Goal: Task Accomplishment & Management: Use online tool/utility

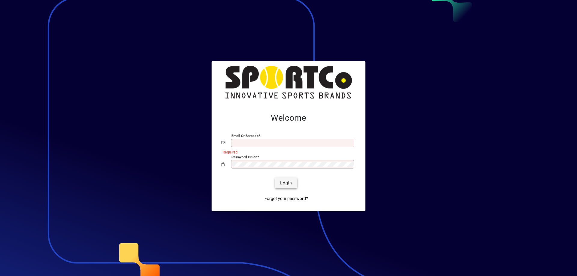
type input "**********"
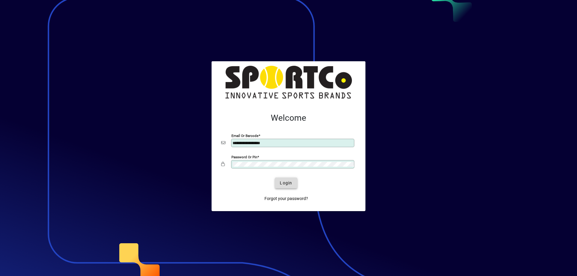
click at [289, 185] on span "Login" at bounding box center [286, 183] width 12 height 6
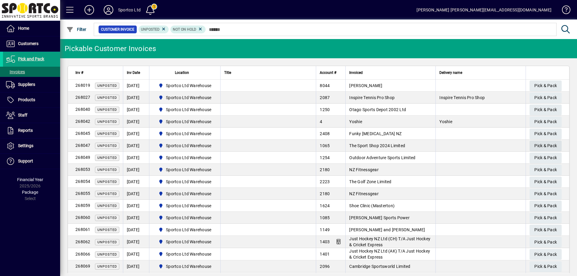
click at [546, 145] on span "Pick & Pack" at bounding box center [546, 146] width 23 height 10
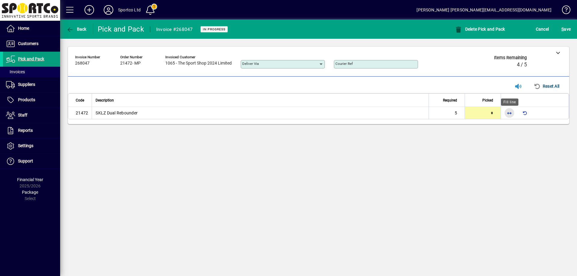
click at [509, 112] on span "button" at bounding box center [509, 113] width 14 height 14
type input "*"
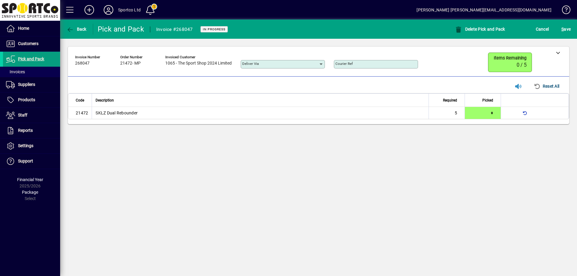
click at [560, 29] on div "S ave" at bounding box center [566, 29] width 22 height 11
click at [565, 29] on span "S ave" at bounding box center [566, 29] width 9 height 10
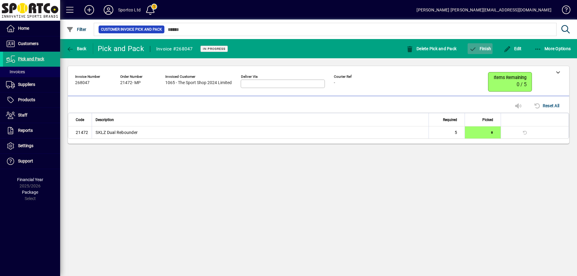
click at [486, 46] on span "Finish" at bounding box center [480, 48] width 22 height 5
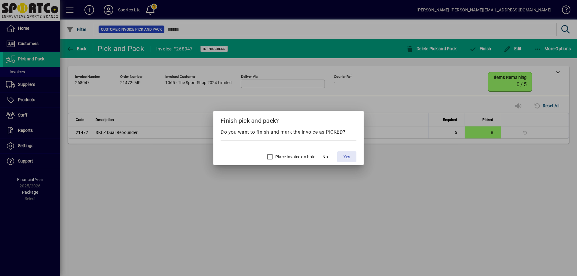
click at [344, 157] on span "Yes" at bounding box center [347, 157] width 7 height 6
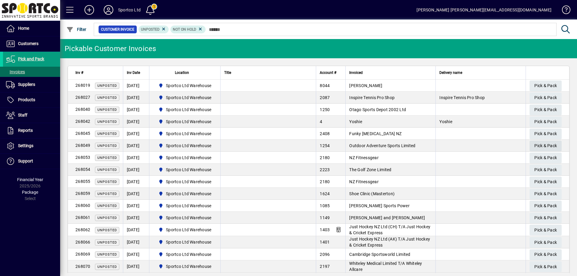
click at [540, 144] on span "Pick & Pack" at bounding box center [546, 146] width 23 height 10
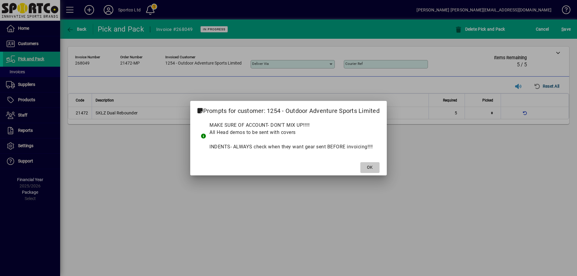
click at [375, 163] on span at bounding box center [369, 168] width 19 height 14
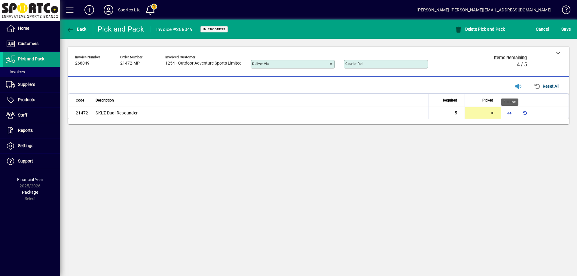
click at [510, 114] on span "button" at bounding box center [509, 113] width 14 height 14
type input "*"
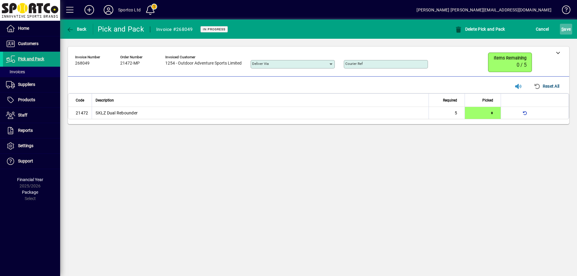
click at [565, 30] on span "S ave" at bounding box center [566, 29] width 9 height 10
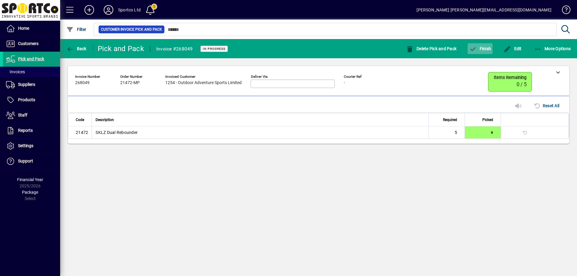
click at [482, 46] on button "Finish" at bounding box center [480, 48] width 25 height 11
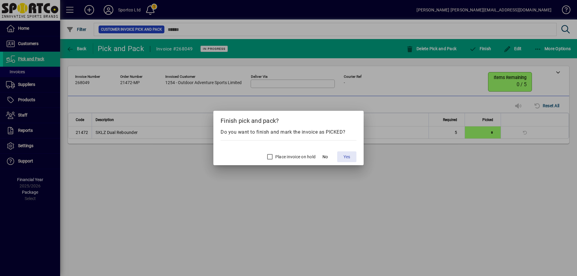
click at [348, 156] on span "Yes" at bounding box center [347, 157] width 7 height 6
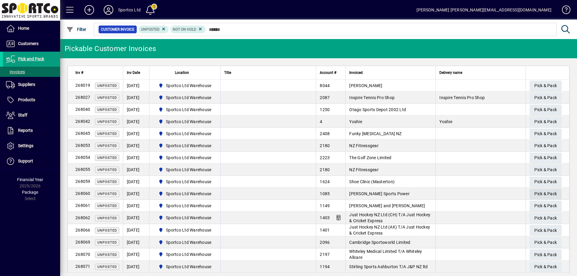
click at [541, 195] on span "Pick & Pack" at bounding box center [546, 194] width 23 height 10
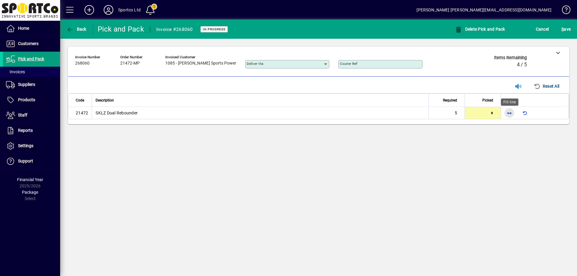
click at [508, 114] on span "button" at bounding box center [509, 113] width 14 height 14
type input "*"
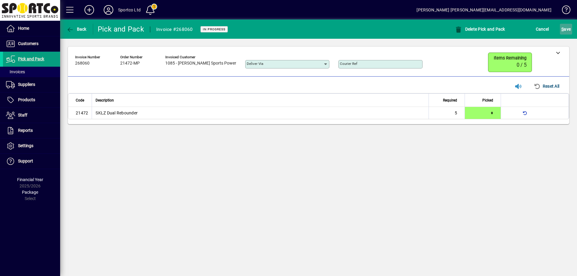
click at [564, 29] on span "S ave" at bounding box center [566, 29] width 9 height 10
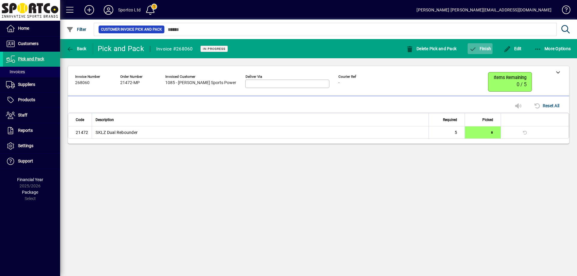
click at [488, 47] on span "Finish" at bounding box center [480, 48] width 22 height 5
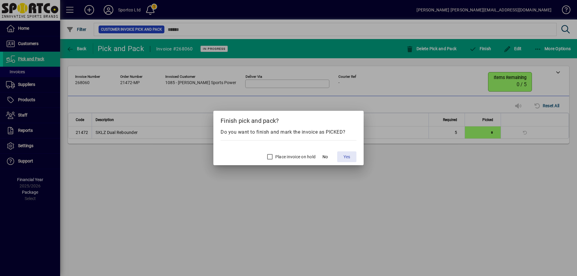
click at [350, 156] on span "Yes" at bounding box center [347, 157] width 7 height 6
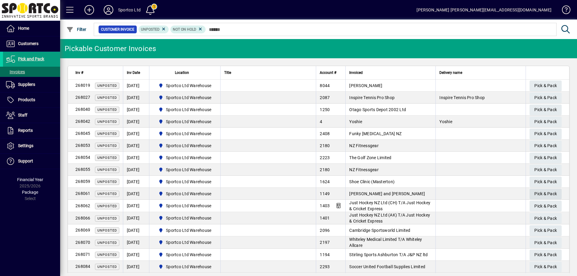
click at [544, 193] on span "Pick & Pack" at bounding box center [546, 194] width 23 height 10
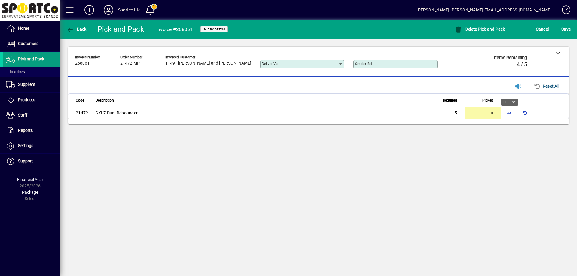
click at [509, 114] on span "button" at bounding box center [509, 113] width 14 height 14
type input "*"
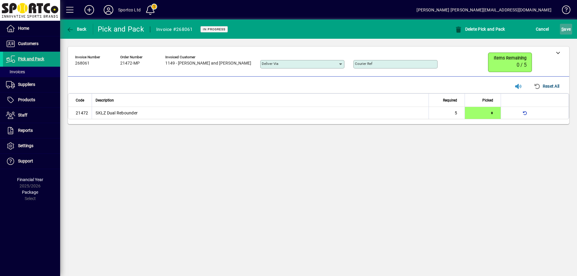
click at [563, 28] on span "S" at bounding box center [563, 29] width 2 height 5
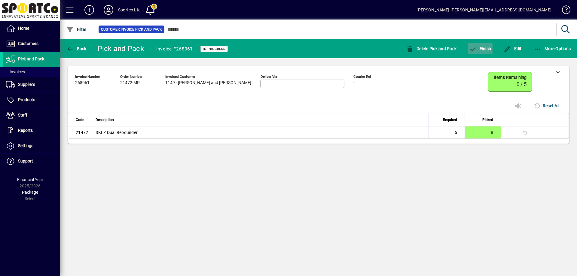
click at [488, 45] on span "button" at bounding box center [480, 48] width 25 height 14
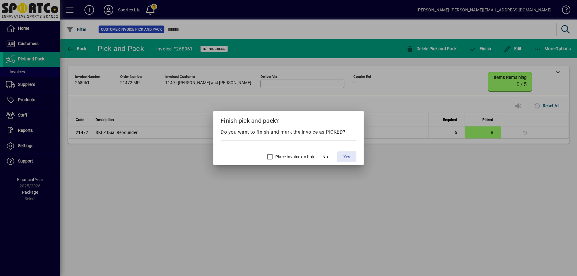
click at [347, 158] on span "Yes" at bounding box center [347, 157] width 7 height 6
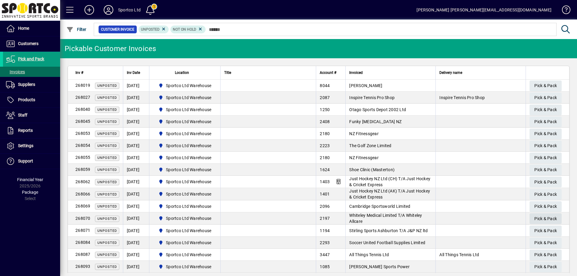
click at [535, 219] on span "Pick & Pack" at bounding box center [546, 219] width 23 height 10
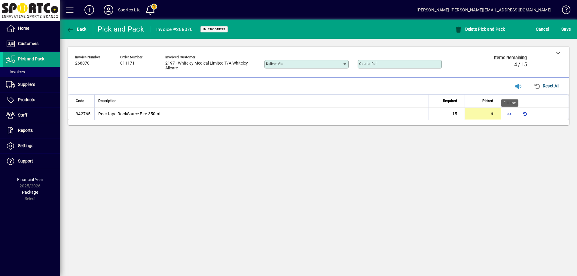
click at [507, 115] on span "button" at bounding box center [509, 114] width 14 height 14
type input "**"
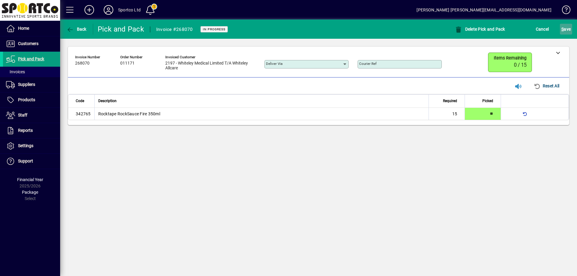
click at [565, 25] on button "S ave" at bounding box center [566, 29] width 12 height 11
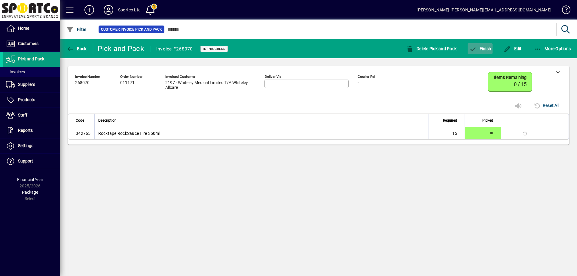
click at [483, 46] on span "button" at bounding box center [480, 48] width 25 height 14
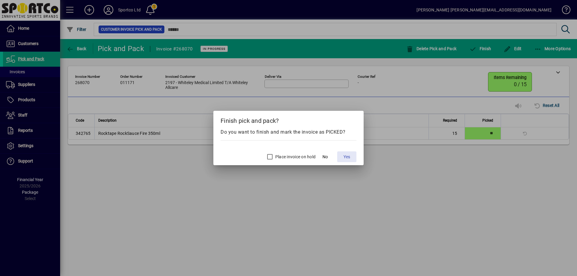
click at [347, 158] on span "Yes" at bounding box center [347, 157] width 7 height 6
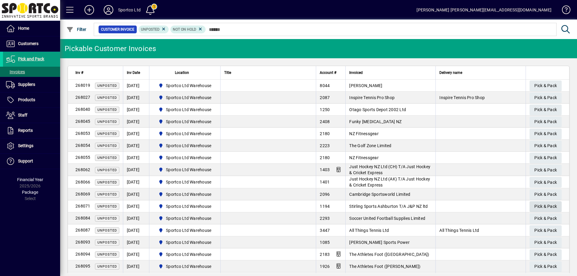
click at [546, 207] on span "Pick & Pack" at bounding box center [546, 207] width 23 height 10
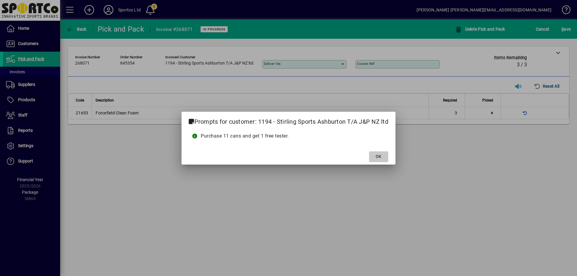
click at [384, 156] on span at bounding box center [378, 157] width 19 height 14
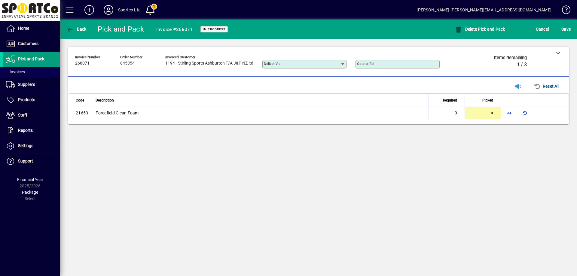
type input "*"
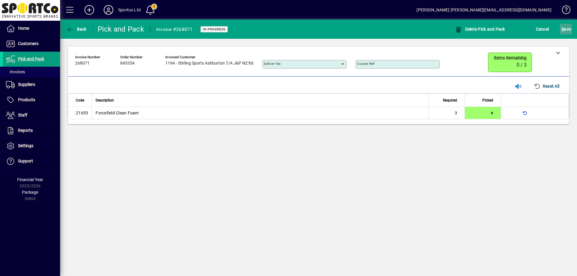
click at [564, 29] on span "S" at bounding box center [563, 29] width 2 height 5
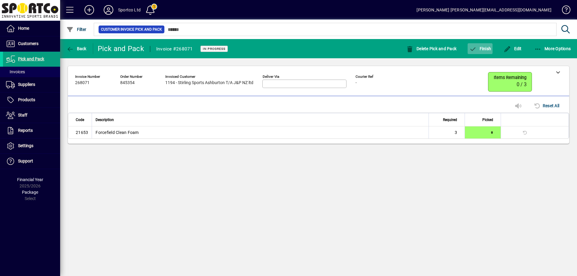
click at [481, 47] on span "Finish" at bounding box center [480, 48] width 22 height 5
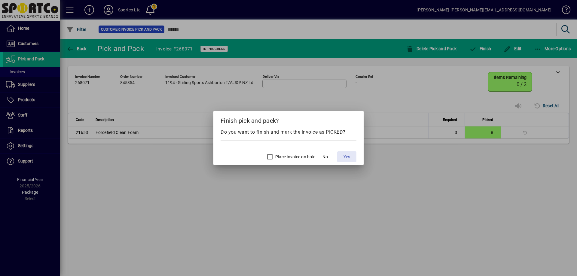
click at [345, 155] on span "Yes" at bounding box center [347, 157] width 7 height 6
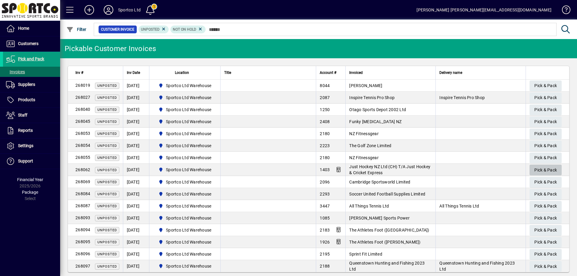
click at [546, 170] on span "Pick & Pack" at bounding box center [546, 170] width 23 height 10
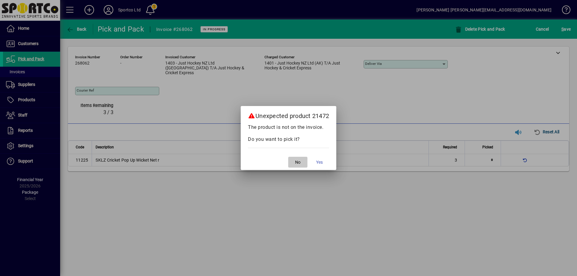
drag, startPoint x: 300, startPoint y: 160, endPoint x: 292, endPoint y: 175, distance: 16.9
click at [300, 161] on span "No" at bounding box center [297, 162] width 5 height 6
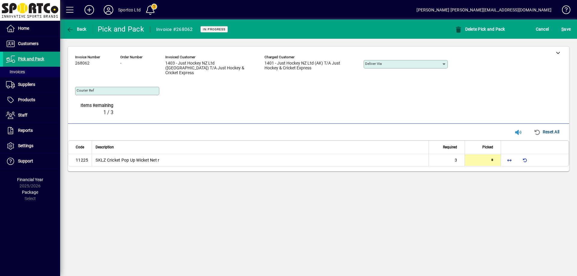
type input "*"
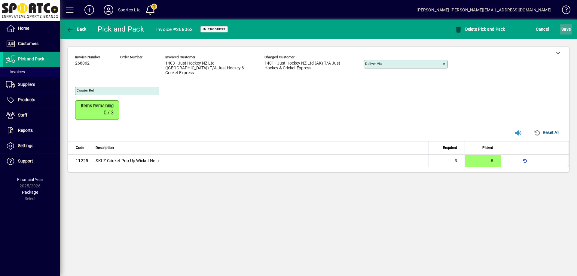
click at [568, 27] on span "S ave" at bounding box center [566, 29] width 9 height 10
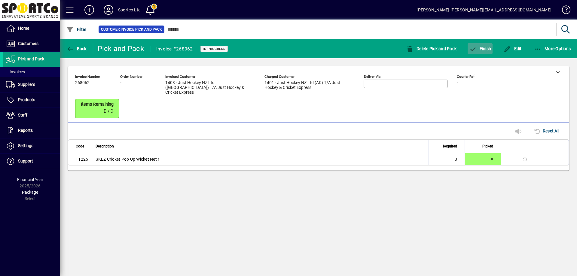
click at [486, 47] on span "Finish" at bounding box center [480, 48] width 22 height 5
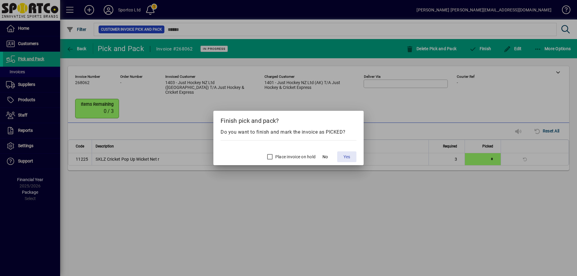
click at [344, 154] on span "Yes" at bounding box center [347, 157] width 7 height 6
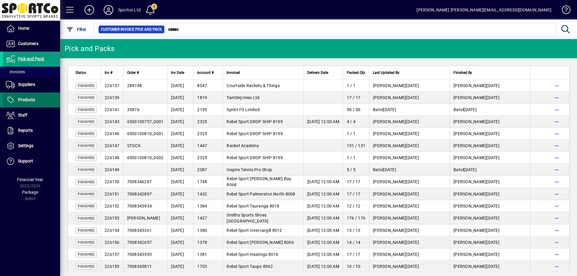
click at [29, 102] on span "Products" at bounding box center [26, 99] width 17 height 5
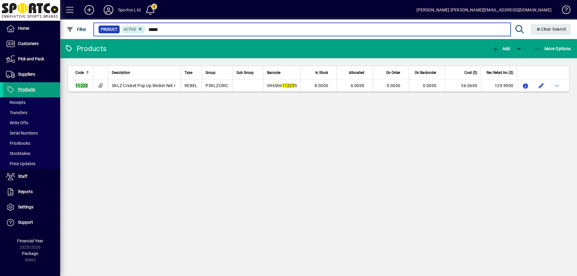
drag, startPoint x: 167, startPoint y: 30, endPoint x: 119, endPoint y: 29, distance: 47.8
click at [122, 27] on div "Product Active *****" at bounding box center [302, 29] width 408 height 8
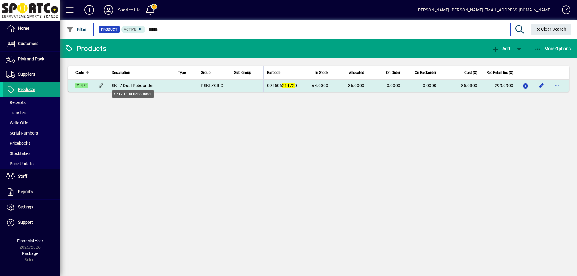
type input "*****"
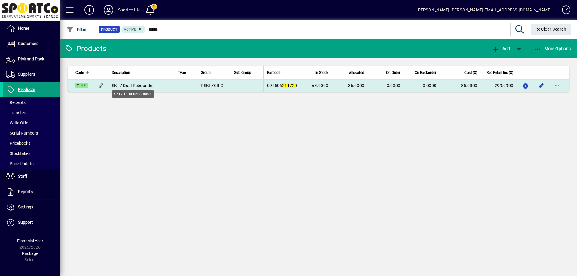
click at [148, 87] on span "SKLZ Dual Rebounder" at bounding box center [133, 85] width 42 height 5
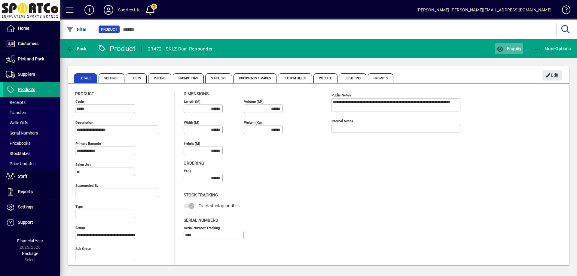
click at [517, 46] on span "Enquiry" at bounding box center [509, 48] width 25 height 5
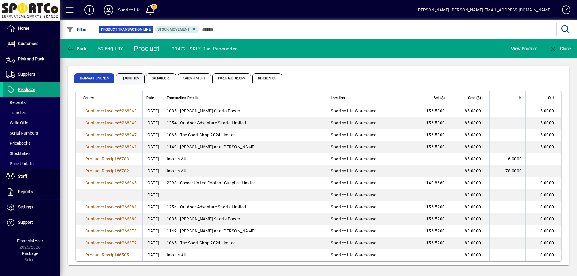
click at [133, 79] on span "Quantities" at bounding box center [130, 78] width 29 height 10
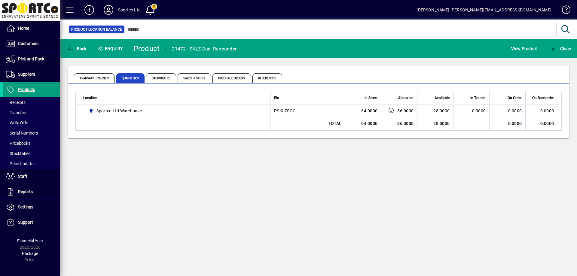
click at [281, 206] on div "Back Enquiry Product 21472 - SKLZ Dual Rebounder View Product Close Transaction…" at bounding box center [318, 157] width 517 height 237
click at [290, 188] on div "Back Enquiry Product 21472 - SKLZ Dual Rebounder View Product Close Transaction…" at bounding box center [318, 157] width 517 height 237
click at [30, 90] on span "Products" at bounding box center [26, 89] width 17 height 5
